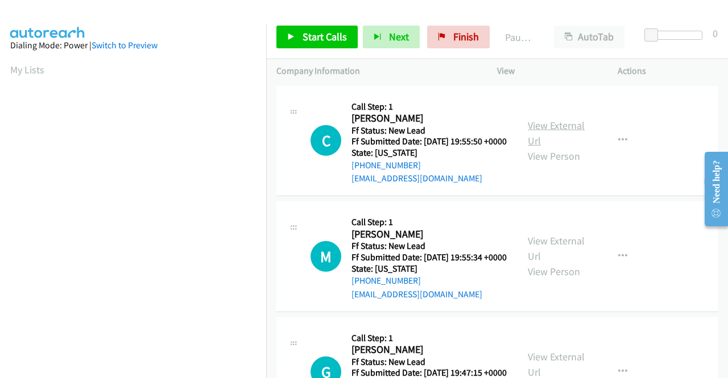
click at [558, 133] on link "View External Url" at bounding box center [556, 133] width 57 height 28
click at [545, 259] on link "View External Url" at bounding box center [556, 248] width 57 height 28
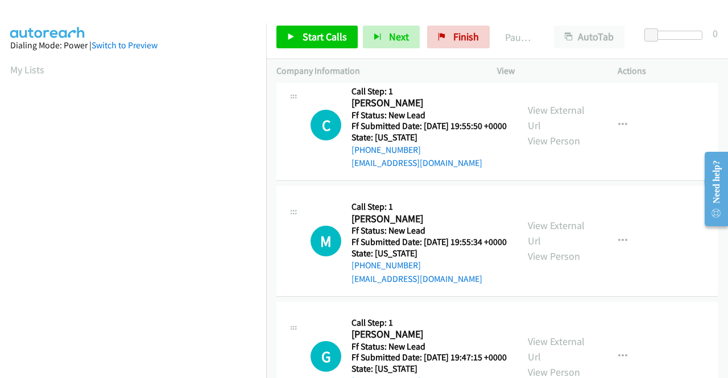
scroll to position [171, 0]
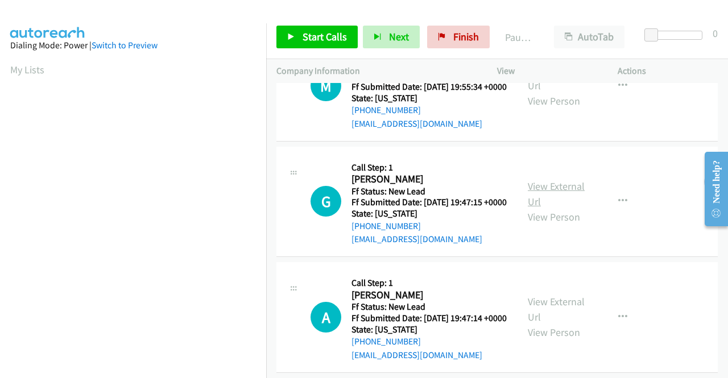
click at [561, 208] on link "View External Url" at bounding box center [556, 194] width 57 height 28
click at [557, 324] on link "View External Url" at bounding box center [556, 309] width 57 height 28
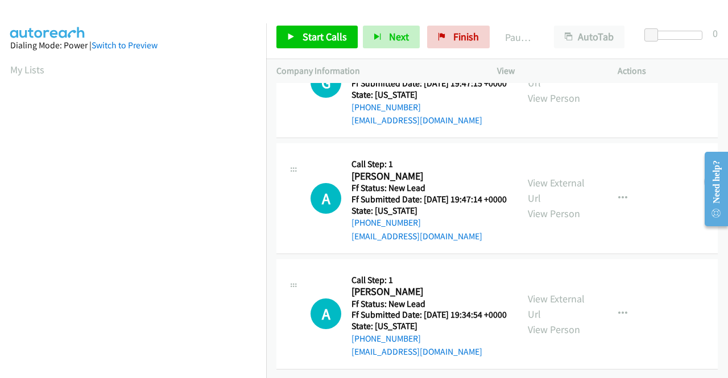
scroll to position [341, 0]
click at [555, 294] on link "View External Url" at bounding box center [556, 307] width 57 height 28
drag, startPoint x: 305, startPoint y: 34, endPoint x: 299, endPoint y: 35, distance: 5.8
click at [305, 34] on span "Start Calls" at bounding box center [325, 36] width 44 height 13
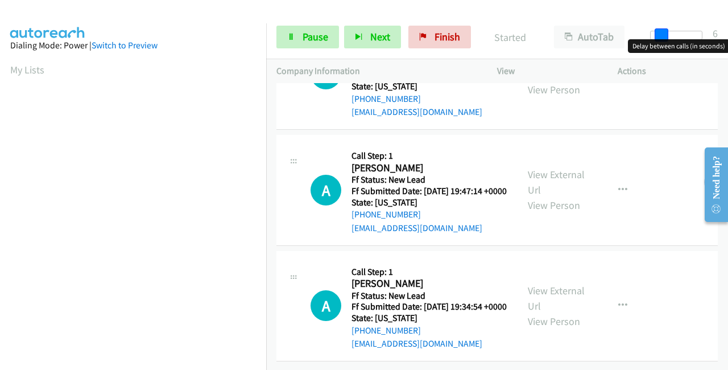
drag, startPoint x: 650, startPoint y: 35, endPoint x: 728, endPoint y: 38, distance: 77.4
click at [728, 38] on div "Start Calls Pause Next Finish Started AutoTab AutoTab 6" at bounding box center [497, 37] width 462 height 44
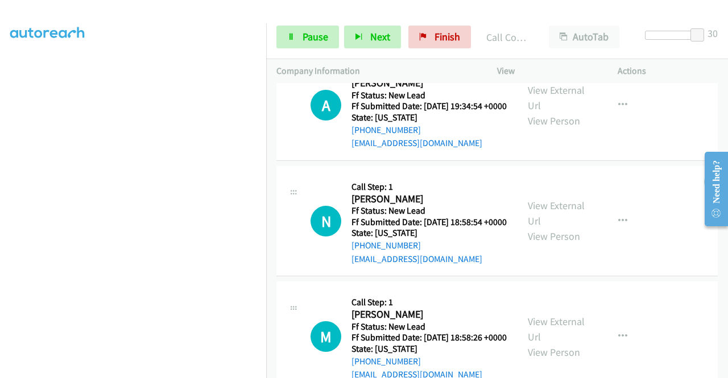
scroll to position [628, 0]
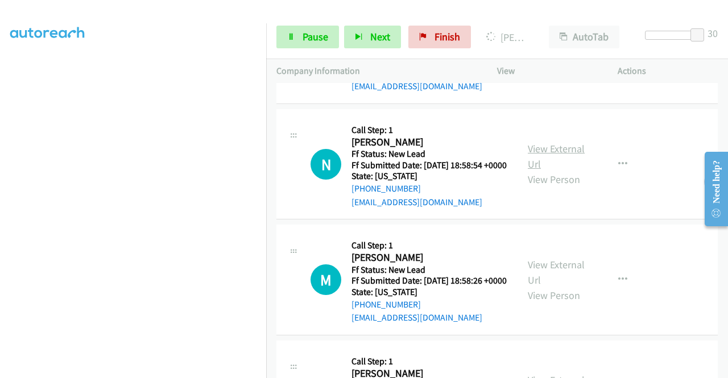
click at [572, 171] on link "View External Url" at bounding box center [556, 156] width 57 height 28
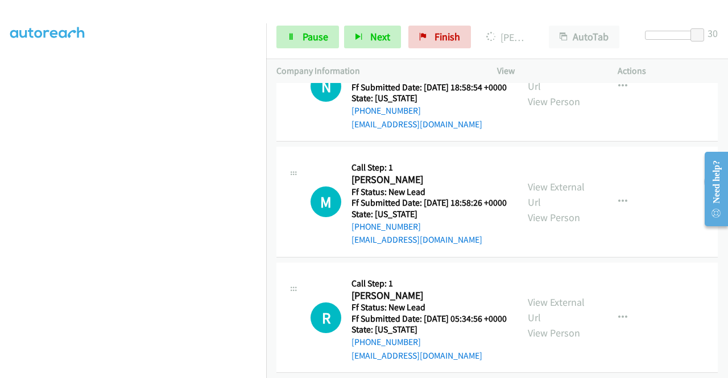
scroll to position [742, 0]
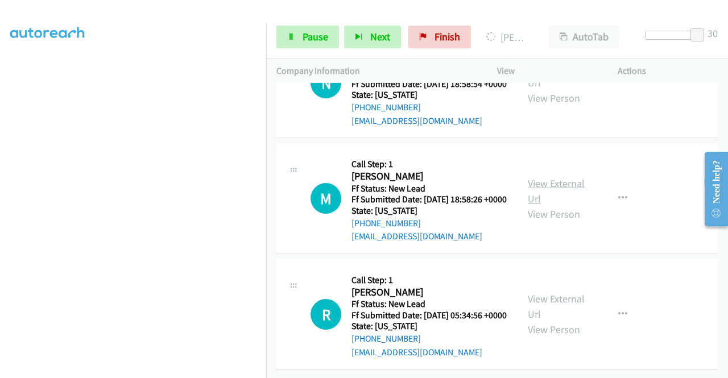
click at [558, 205] on link "View External Url" at bounding box center [556, 191] width 57 height 28
click at [567, 293] on link "View External Url" at bounding box center [556, 307] width 57 height 28
click at [552, 293] on link "View External Url" at bounding box center [556, 307] width 57 height 28
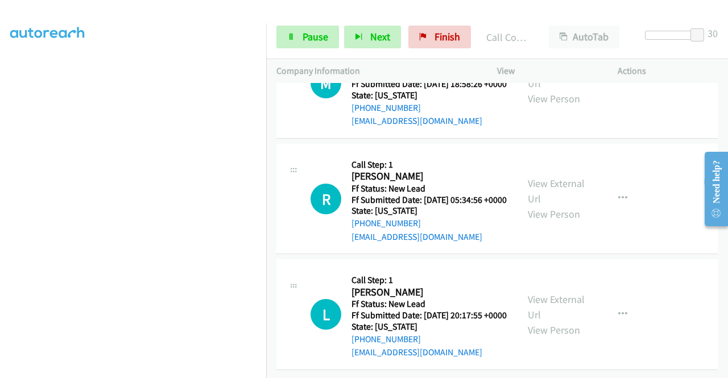
scroll to position [1004, 0]
drag, startPoint x: 695, startPoint y: 30, endPoint x: 629, endPoint y: 36, distance: 66.3
click at [631, 36] on div "Start Calls Pause Next Finish Call Completed AutoTab AutoTab 3" at bounding box center [497, 37] width 462 height 44
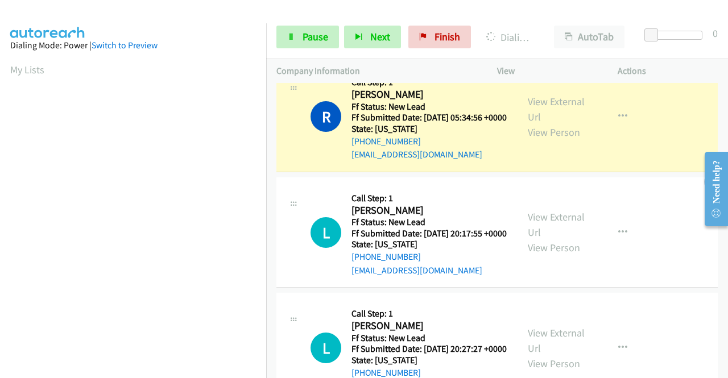
scroll to position [1232, 0]
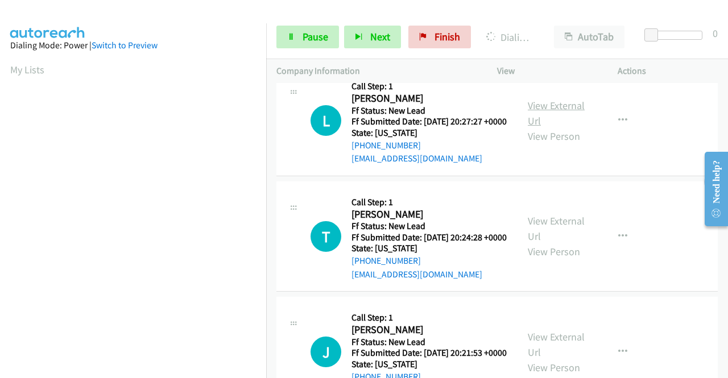
click at [547, 127] on link "View External Url" at bounding box center [556, 113] width 57 height 28
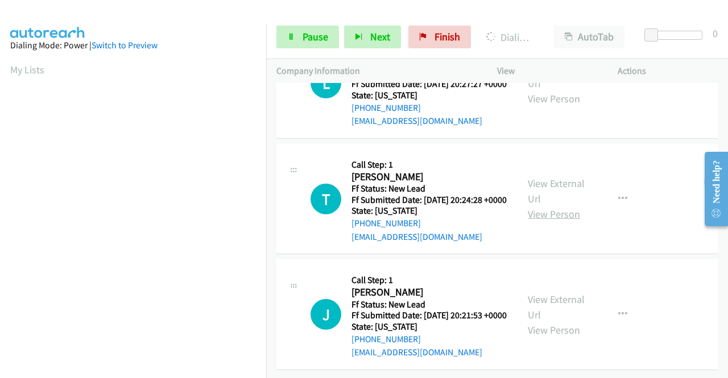
scroll to position [1346, 0]
click at [558, 205] on link "View External Url" at bounding box center [556, 191] width 57 height 28
click at [569, 293] on link "View External Url" at bounding box center [556, 307] width 57 height 28
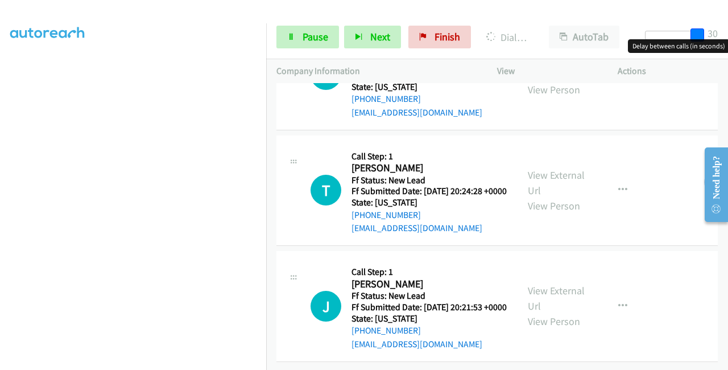
drag, startPoint x: 649, startPoint y: 32, endPoint x: 728, endPoint y: 32, distance: 79.1
click at [728, 32] on div "Start Calls Pause Next Finish Dialing [PERSON_NAME] AutoTab AutoTab 30" at bounding box center [497, 37] width 462 height 44
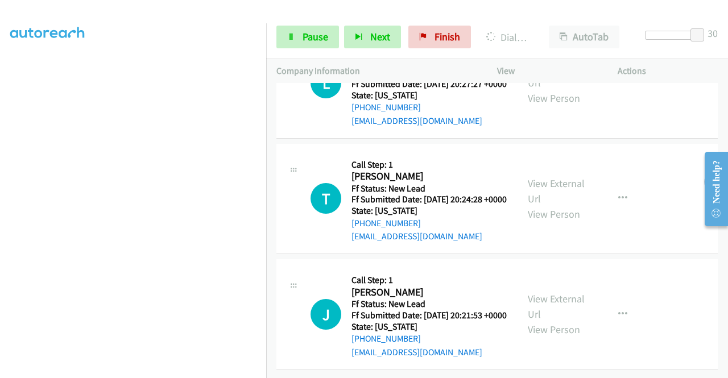
scroll to position [0, 0]
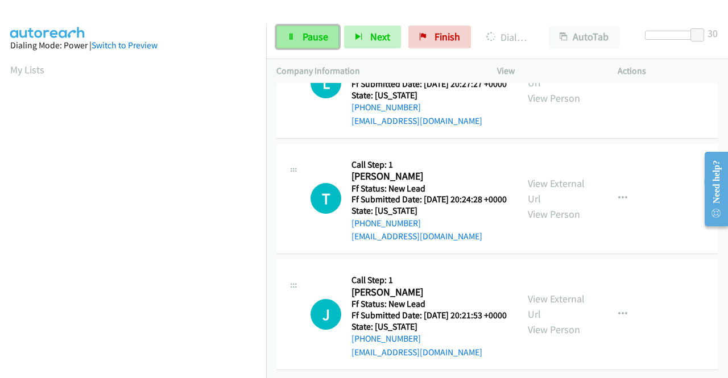
click at [320, 35] on span "Pause" at bounding box center [316, 36] width 26 height 13
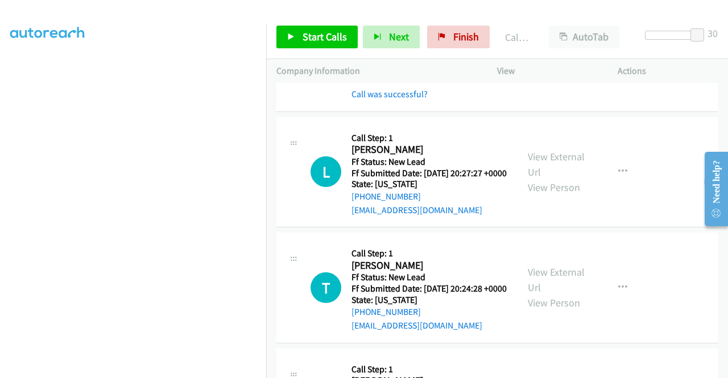
scroll to position [1400, 0]
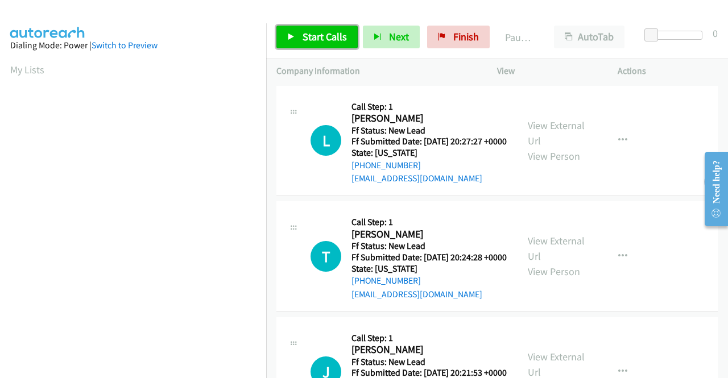
click at [293, 39] on icon at bounding box center [291, 38] width 8 height 8
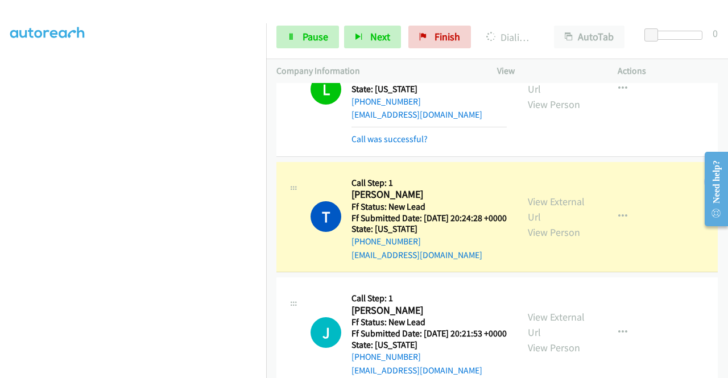
scroll to position [123, 0]
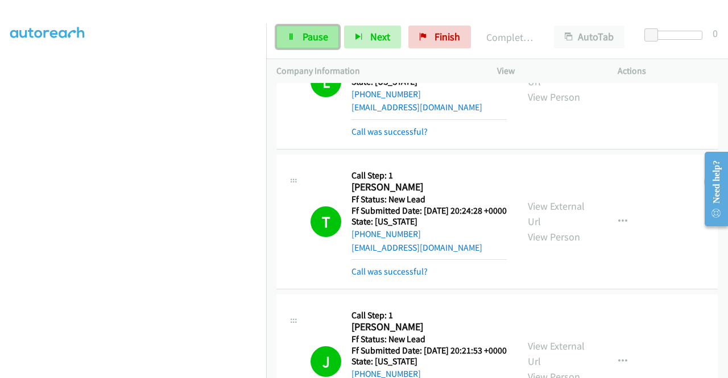
click at [319, 26] on link "Pause" at bounding box center [308, 37] width 63 height 23
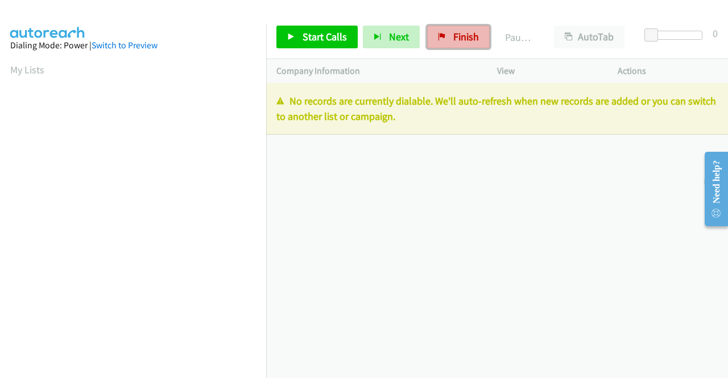
click at [458, 40] on span "Finish" at bounding box center [467, 36] width 26 height 13
